Goal: Book appointment/travel/reservation

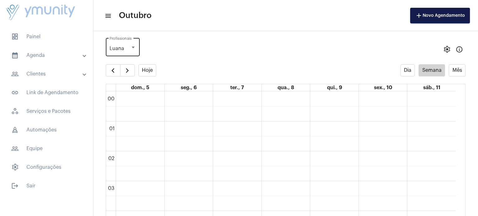
scroll to position [179, 0]
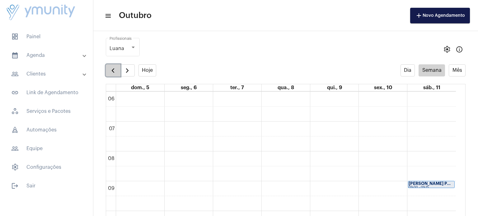
click at [113, 71] on span "button" at bounding box center [112, 70] width 7 height 7
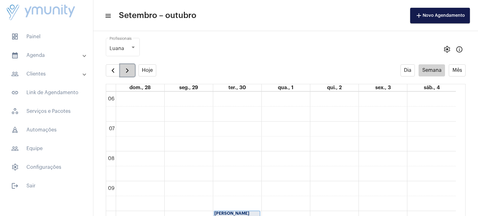
click at [129, 72] on span "button" at bounding box center [126, 70] width 7 height 7
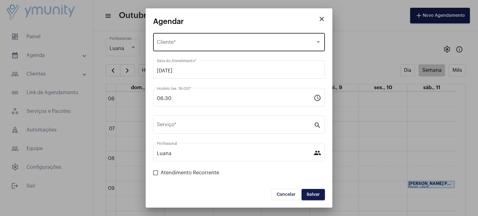
click at [201, 41] on div "Selecione o Cliente" at bounding box center [236, 44] width 159 height 6
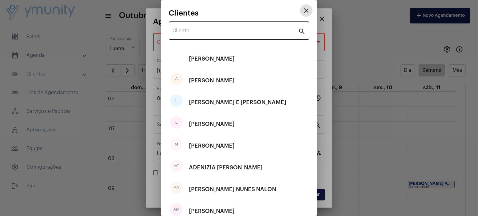
click at [200, 31] on input "Cliente" at bounding box center [235, 32] width 126 height 6
paste input "[PERSON_NAME]"
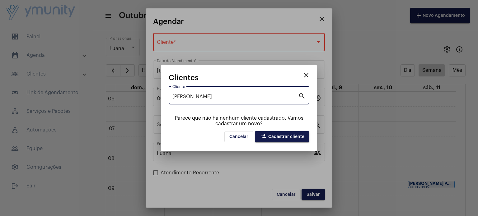
type input "[PERSON_NAME]"
click at [292, 136] on span "person_add Cadastrar cliente" at bounding box center [282, 137] width 44 height 4
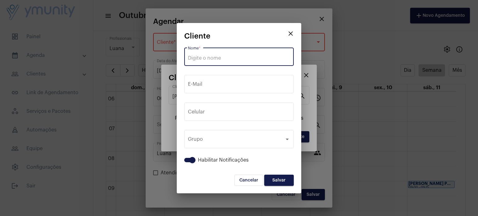
click at [229, 57] on input "Nome *" at bounding box center [239, 58] width 102 height 6
paste input "[PERSON_NAME]"
type input "[PERSON_NAME]"
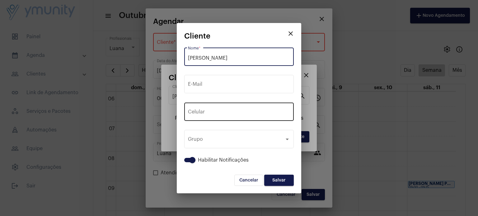
click at [219, 114] on input "tel" at bounding box center [239, 113] width 102 height 6
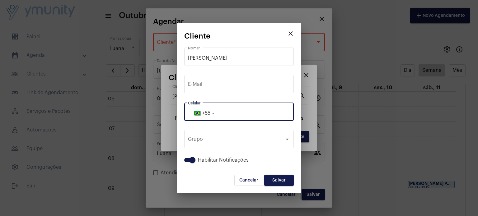
paste input "33991293883"
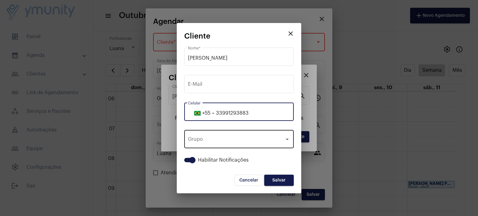
type input "33991293883"
click at [262, 132] on div "Grupo Grupo" at bounding box center [239, 139] width 102 height 20
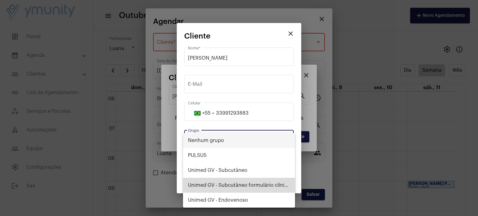
click at [272, 187] on span "Unimed GV - Subcutâneo formulário clínico" at bounding box center [239, 185] width 102 height 15
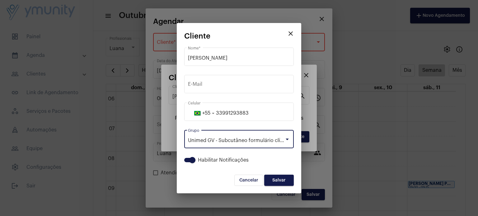
click at [286, 177] on button "Salvar" at bounding box center [279, 180] width 30 height 11
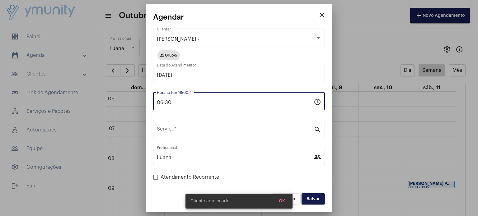
drag, startPoint x: 183, startPoint y: 100, endPoint x: 132, endPoint y: 96, distance: 50.9
click at [132, 96] on div "close Agendar [PERSON_NAME] - Cliente * group Grupo: [DATE] Data do Atendimento…" at bounding box center [239, 108] width 478 height 216
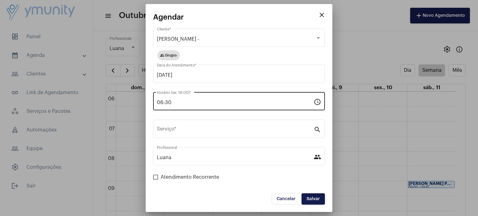
click at [224, 102] on input "06:30" at bounding box center [235, 103] width 157 height 6
drag, startPoint x: 224, startPoint y: 102, endPoint x: 83, endPoint y: 100, distance: 141.2
click at [83, 100] on div "close Agendar [PERSON_NAME] * group Grupo: [DATE] Data do Atendimento * 06:30 H…" at bounding box center [239, 108] width 478 height 216
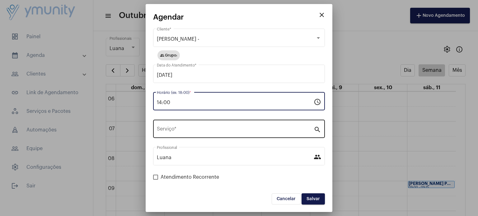
type input "14:00"
click at [201, 122] on div "Serviço *" at bounding box center [235, 129] width 157 height 20
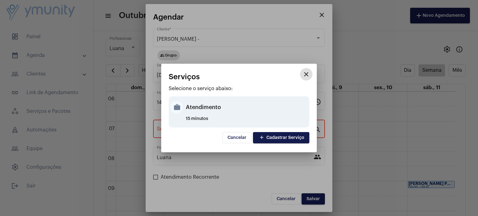
click at [198, 107] on div "Atendimento" at bounding box center [247, 107] width 122 height 19
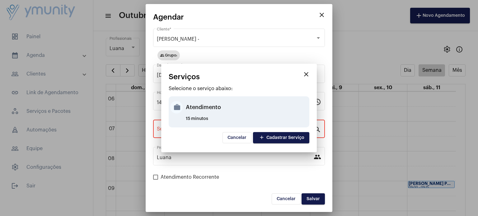
type input "Atendimento"
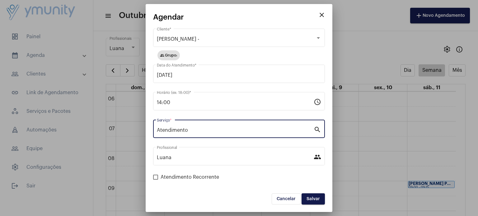
click at [312, 196] on button "Salvar" at bounding box center [312, 198] width 23 height 11
